Goal: Task Accomplishment & Management: Manage account settings

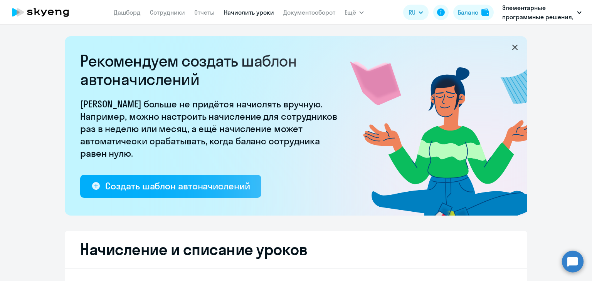
select select "10"
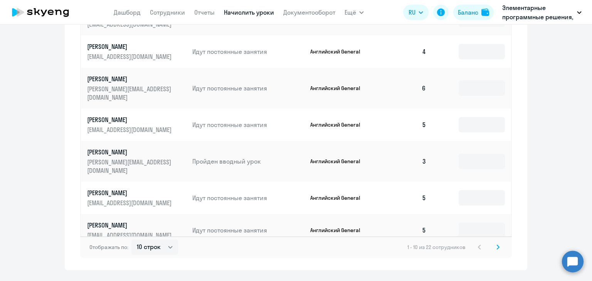
scroll to position [514, 0]
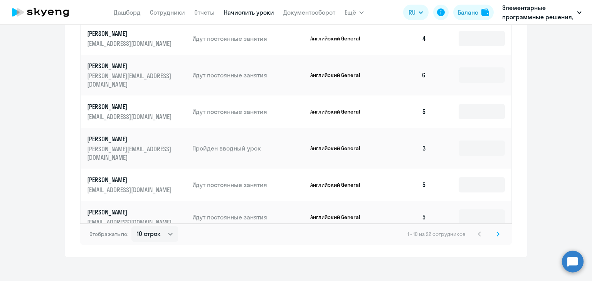
click at [497, 230] on svg-icon at bounding box center [497, 234] width 9 height 9
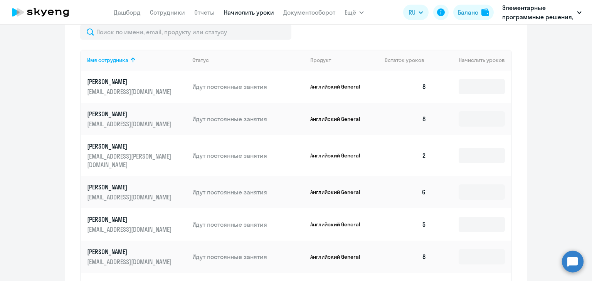
scroll to position [321, 0]
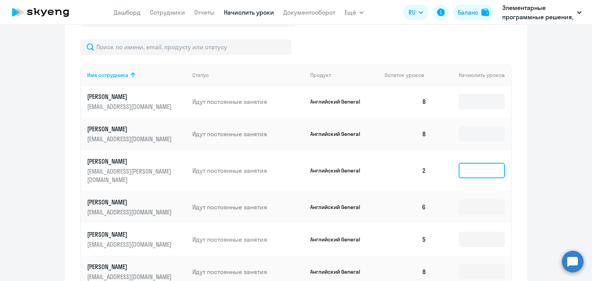
click at [482, 173] on input at bounding box center [482, 170] width 46 height 15
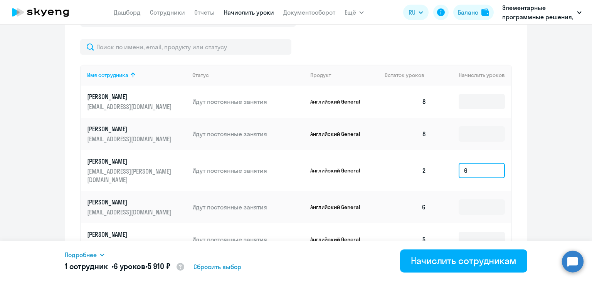
type input "6"
click at [467, 275] on div "Подробнее Имя сотрудника Продукт Начислить уроков Цена за 1 [PERSON_NAME] Gener…" at bounding box center [296, 261] width 462 height 40
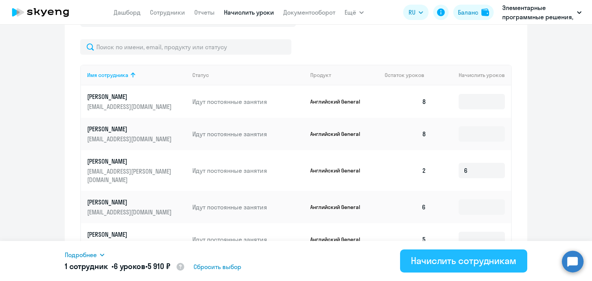
click at [466, 266] on div "Начислить сотрудникам" at bounding box center [464, 261] width 106 height 12
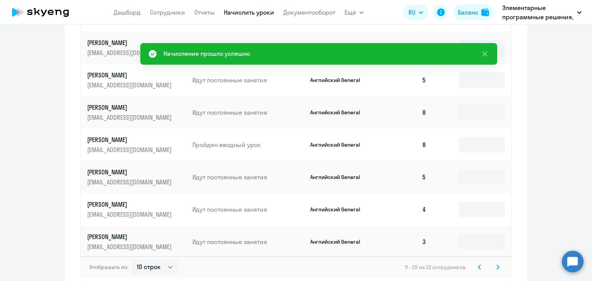
scroll to position [514, 0]
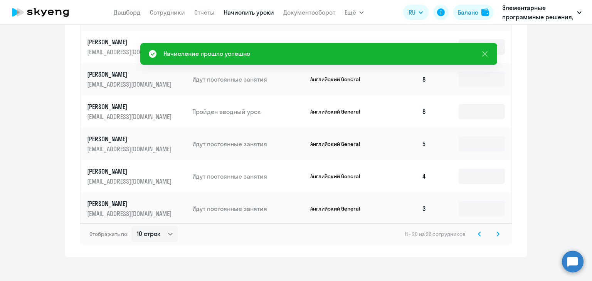
click at [496, 232] on icon at bounding box center [497, 234] width 3 height 5
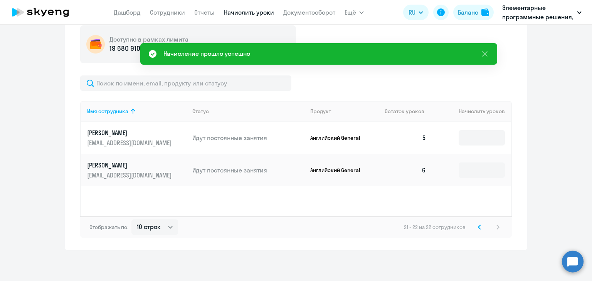
scroll to position [247, 0]
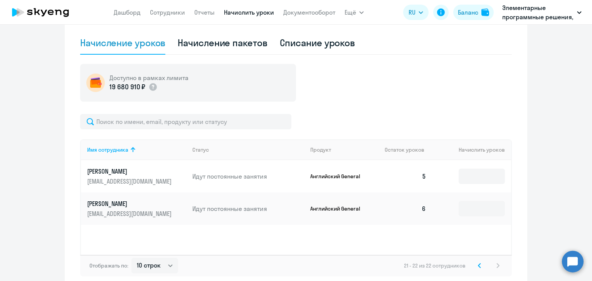
click at [478, 266] on icon at bounding box center [479, 265] width 3 height 5
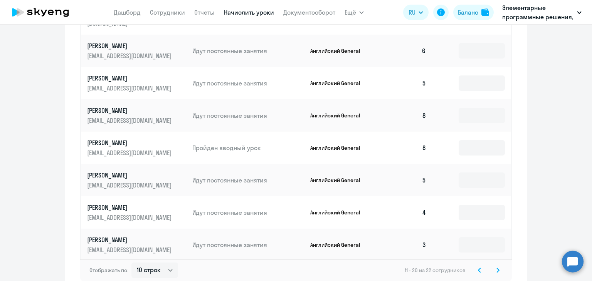
scroll to position [514, 0]
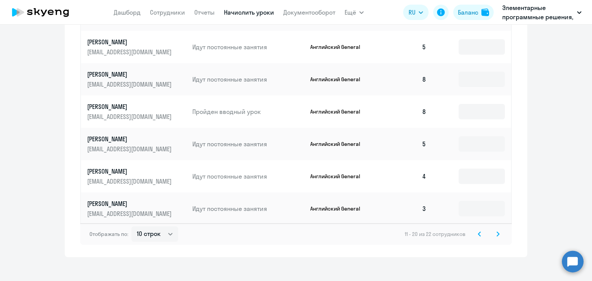
click at [478, 232] on icon at bounding box center [479, 234] width 2 height 4
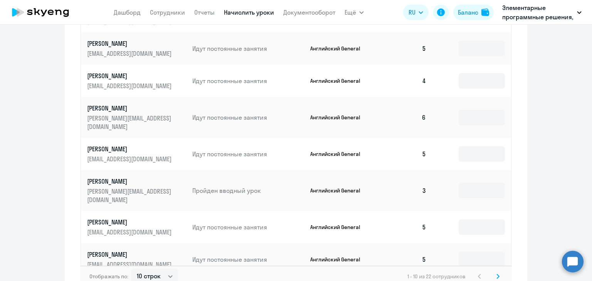
scroll to position [398, 0]
